Goal: Check status: Check status

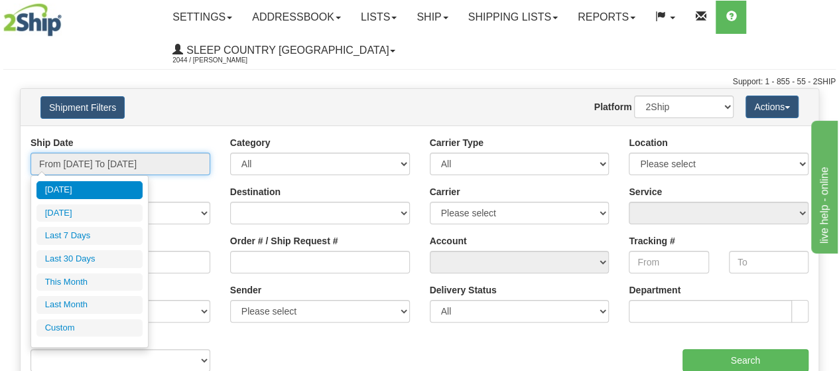
click at [122, 163] on input "From [DATE] To [DATE]" at bounding box center [121, 164] width 180 height 23
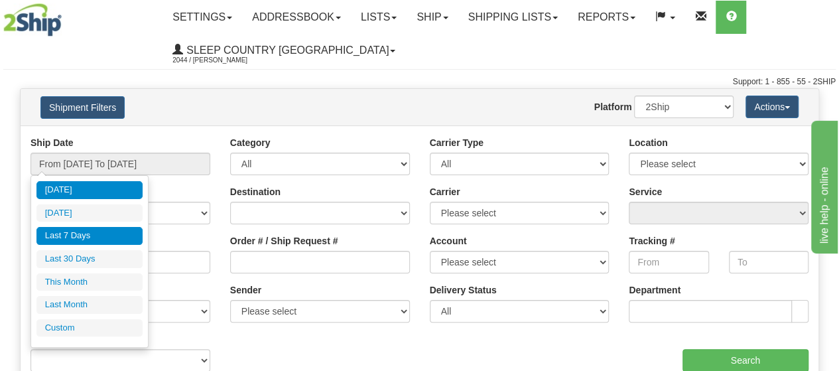
click at [86, 236] on li "Last 7 Days" at bounding box center [89, 236] width 106 height 18
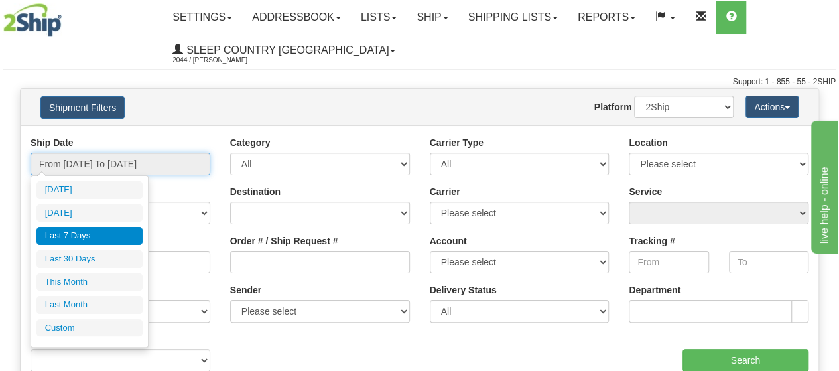
click at [90, 162] on input "From [DATE] To [DATE]" at bounding box center [121, 164] width 180 height 23
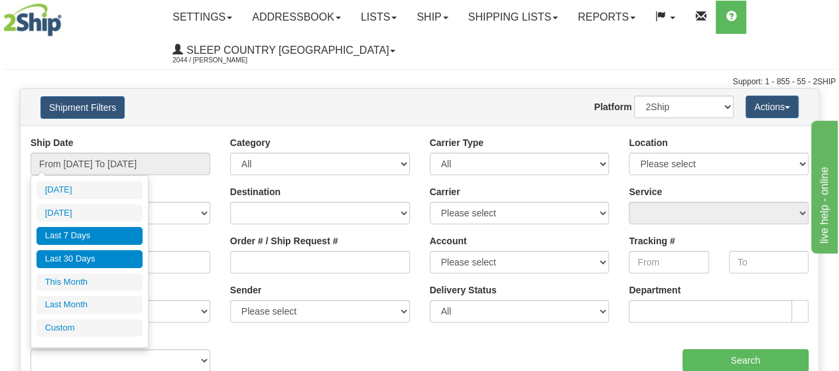
click at [87, 256] on li "Last 30 Days" at bounding box center [89, 259] width 106 height 18
type input "From [DATE] To [DATE]"
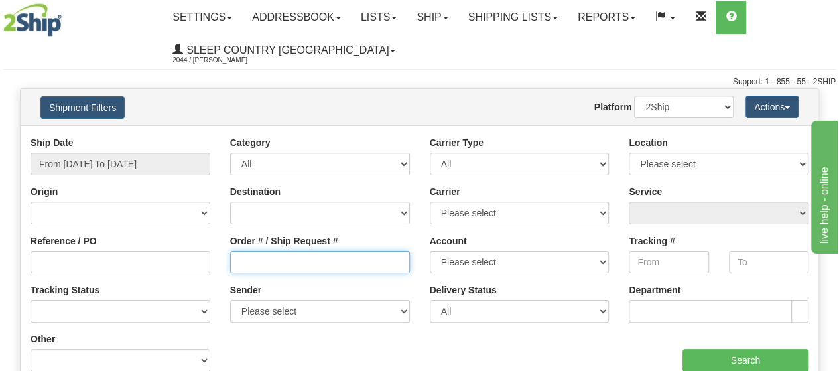
click at [238, 258] on input "Order # / Ship Request #" at bounding box center [320, 262] width 180 height 23
paste input "6049878917"
type input "6"
